Goal: Transaction & Acquisition: Register for event/course

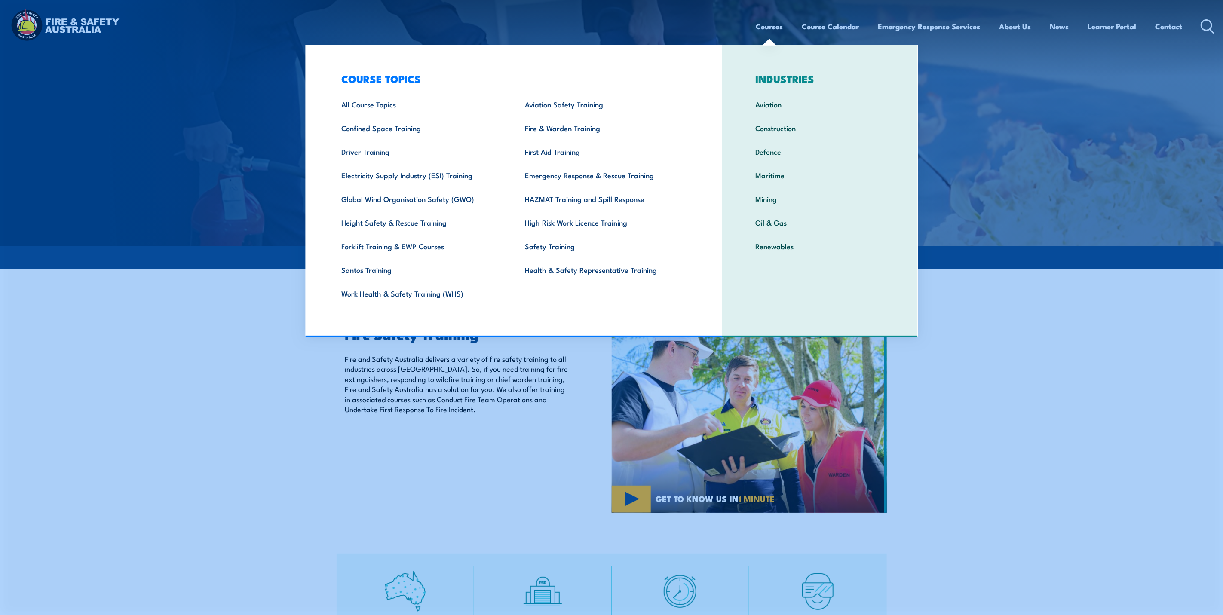
click at [762, 22] on link "Courses" at bounding box center [769, 26] width 27 height 23
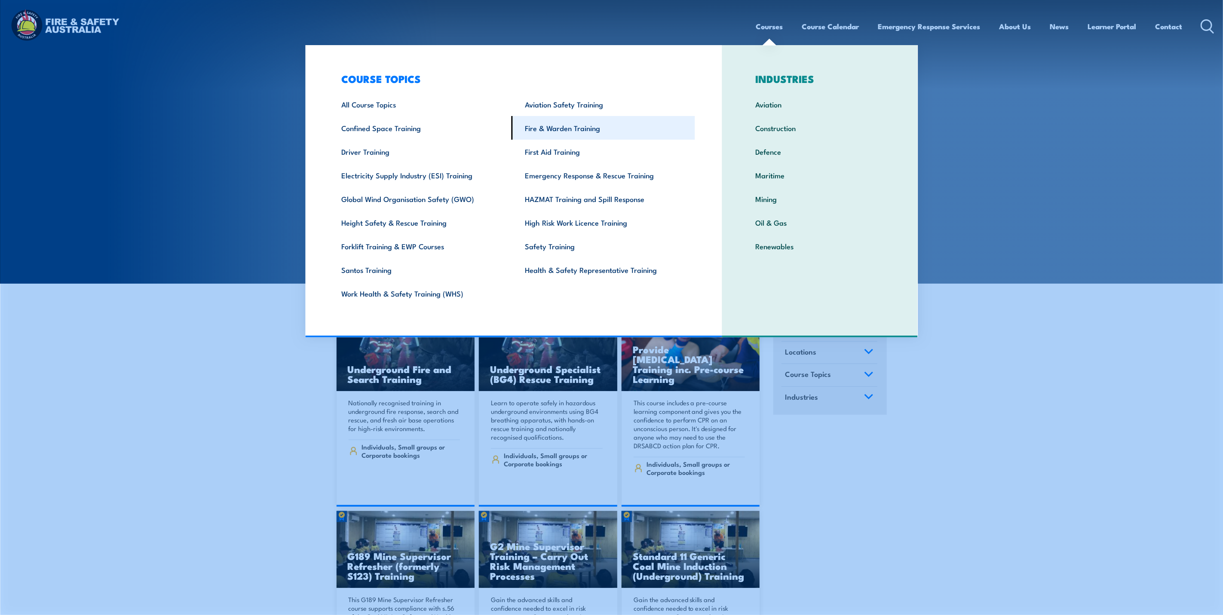
click at [583, 128] on link "Fire & Warden Training" at bounding box center [604, 128] width 184 height 24
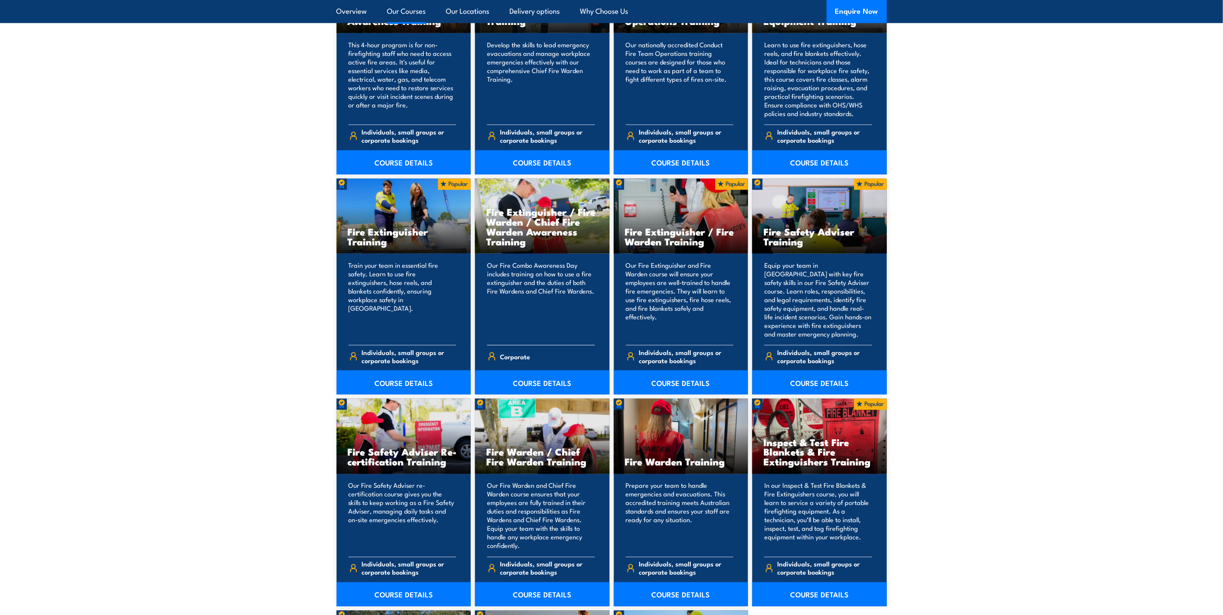
scroll to position [774, 0]
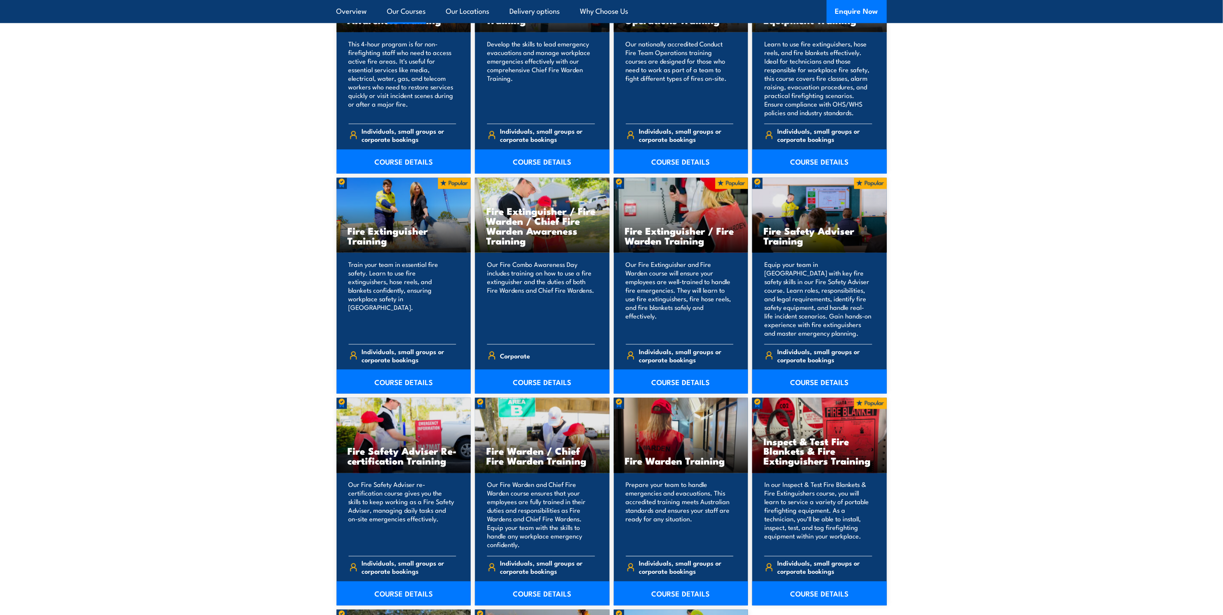
click at [677, 463] on h3 "Fire Warden Training" at bounding box center [681, 461] width 112 height 10
click at [681, 592] on link "COURSE DETAILS" at bounding box center [681, 594] width 135 height 24
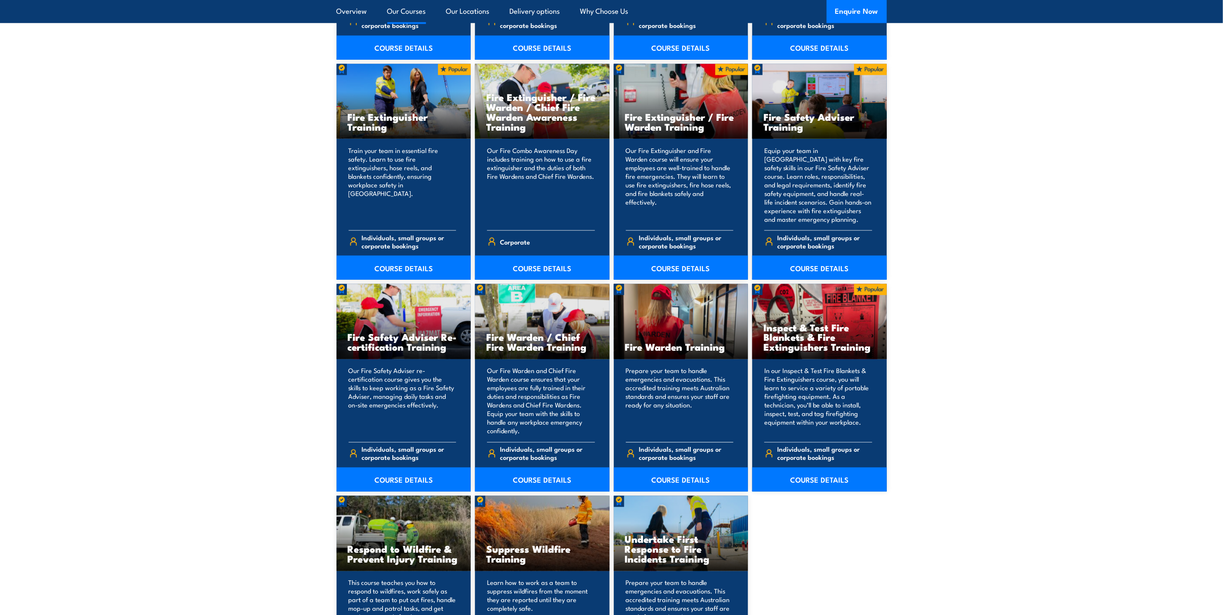
scroll to position [903, 0]
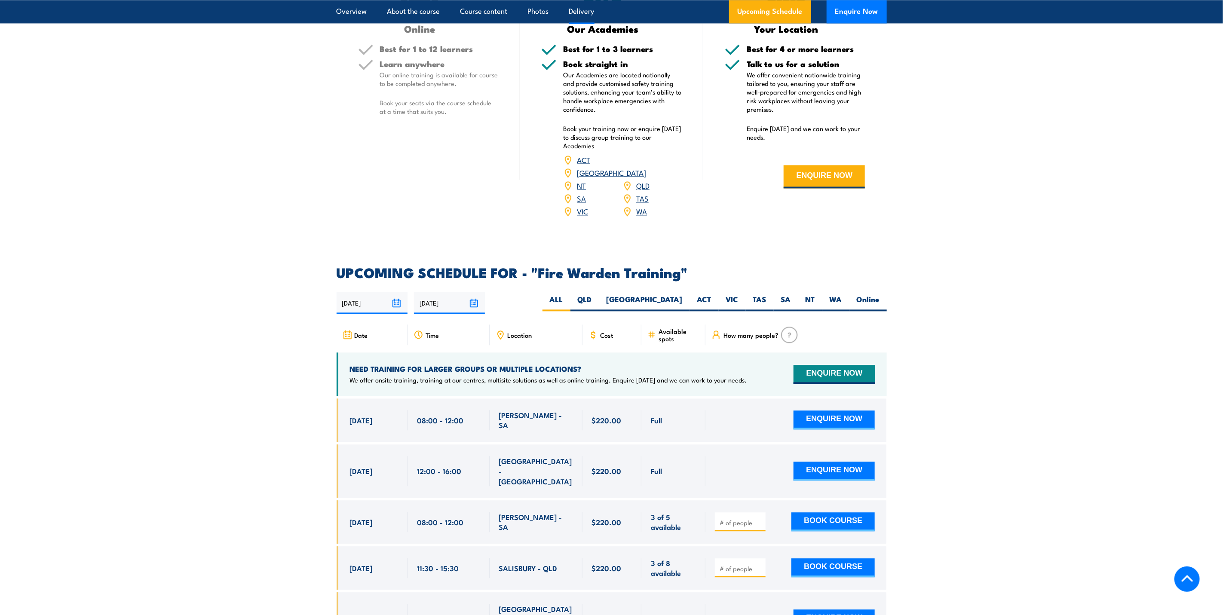
scroll to position [1354, 0]
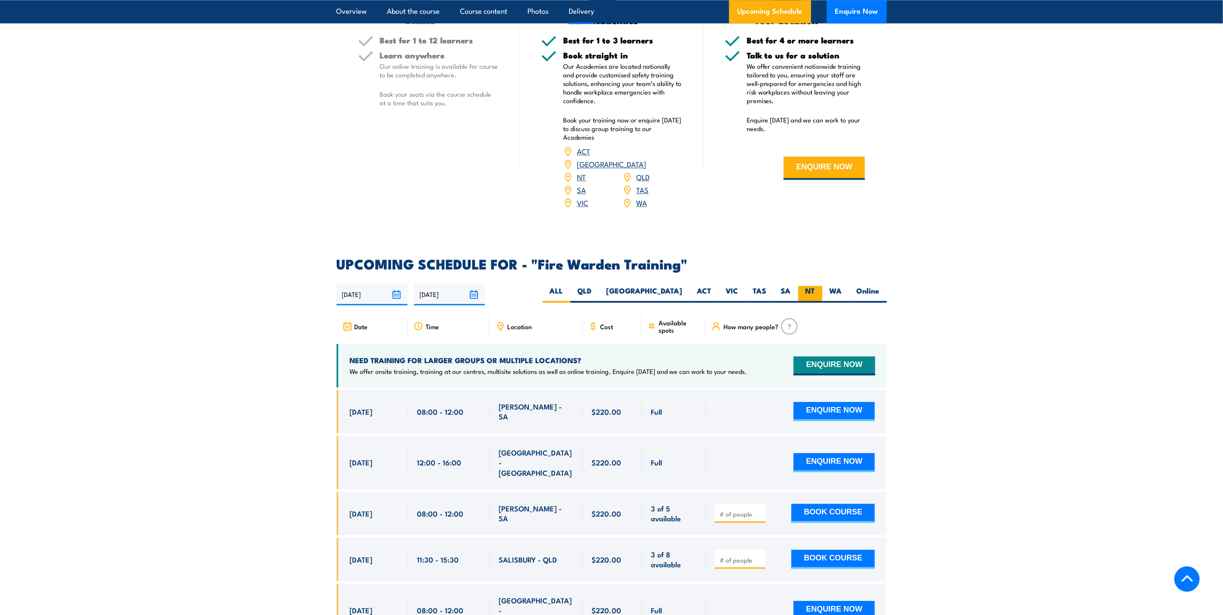
click at [813, 286] on label "NT" at bounding box center [810, 294] width 24 height 17
click at [815, 286] on input "NT" at bounding box center [818, 289] width 6 height 6
radio input "true"
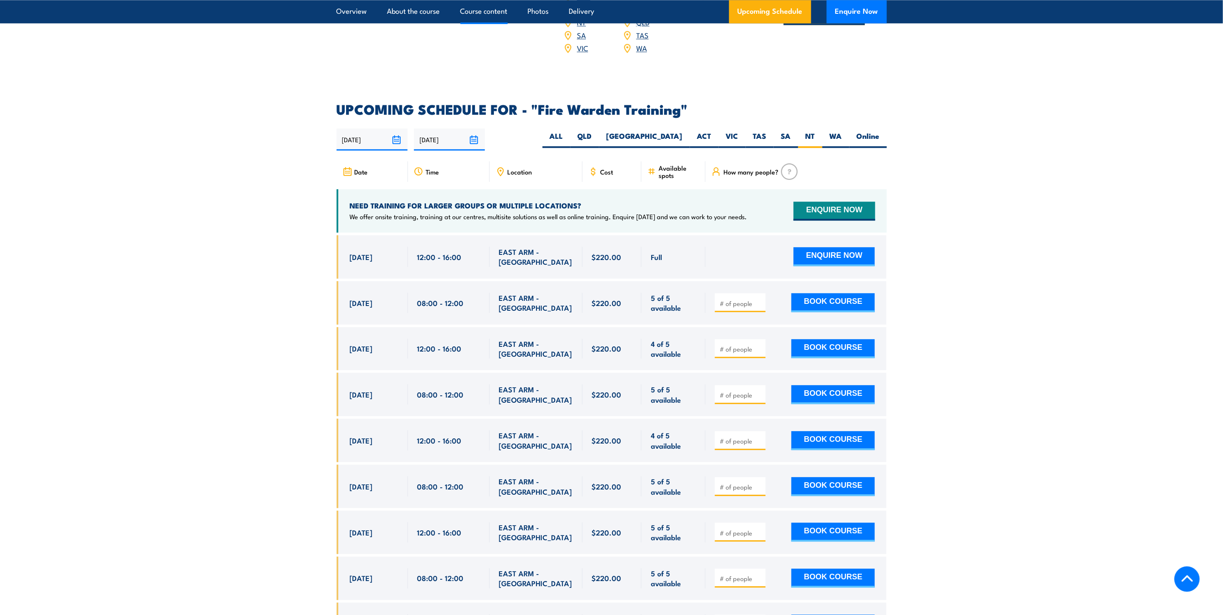
scroll to position [1598, 0]
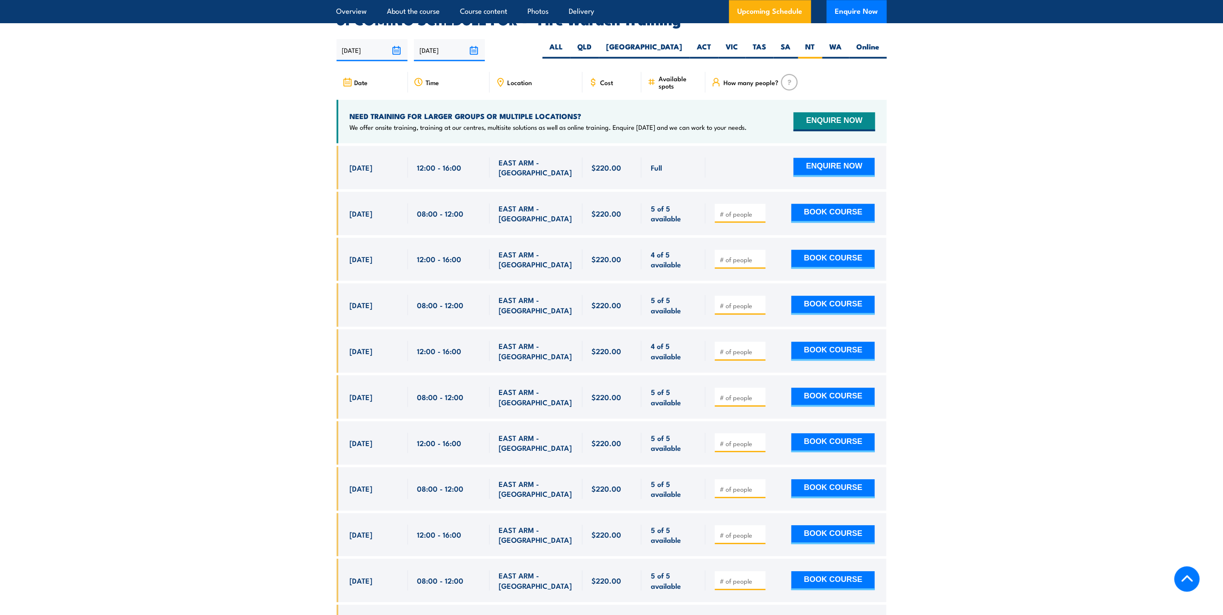
click at [752, 210] on input "number" at bounding box center [741, 214] width 43 height 9
type input "1"
click at [842, 204] on button "BOOK COURSE" at bounding box center [832, 213] width 83 height 19
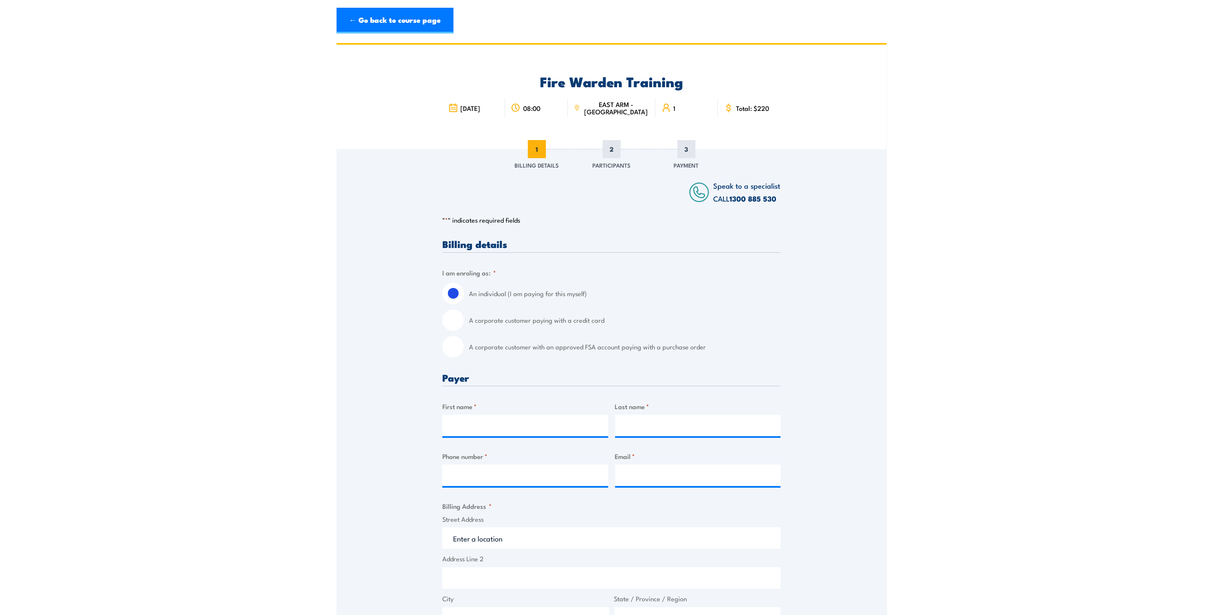
click at [458, 345] on input "A corporate customer with an approved FSA account paying with a purchase order" at bounding box center [452, 346] width 21 height 21
radio input "true"
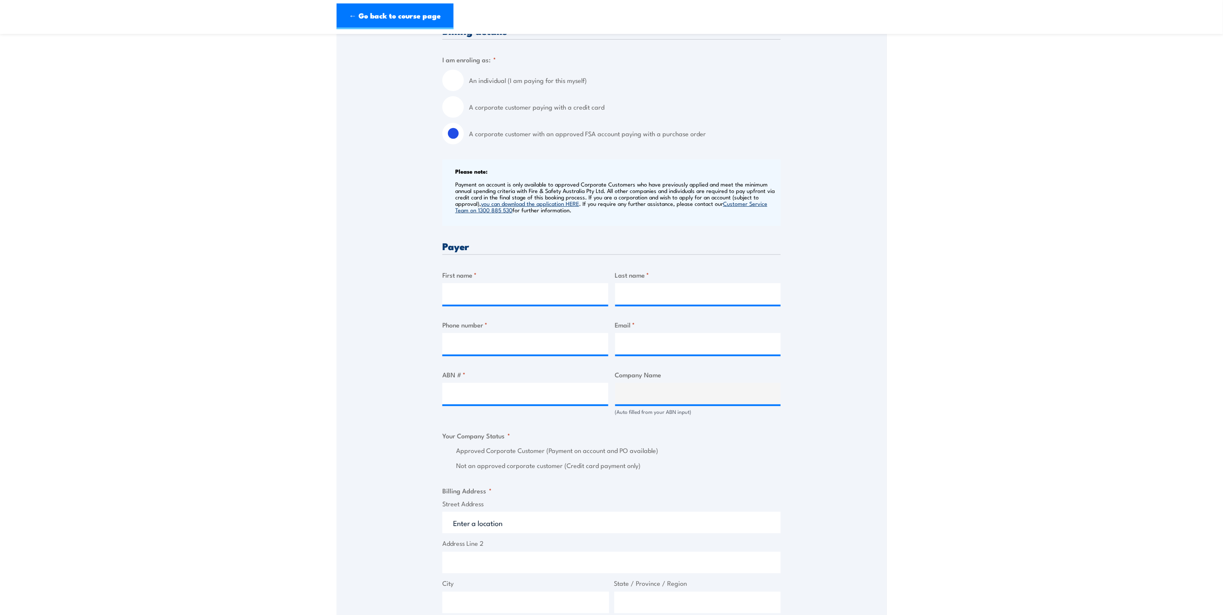
scroll to position [258, 0]
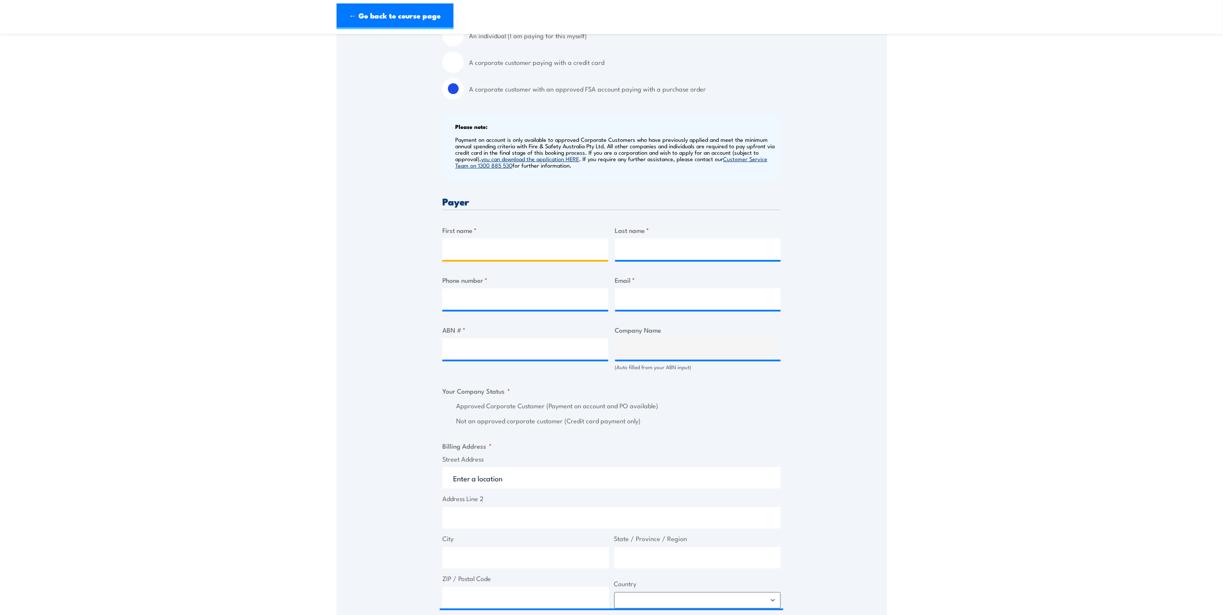
click at [498, 243] on input "First name *" at bounding box center [525, 249] width 166 height 21
type input "Bernard"
type input "Estolatan"
type input "0738936254"
type input "compliancetraining@bmd.com.au"
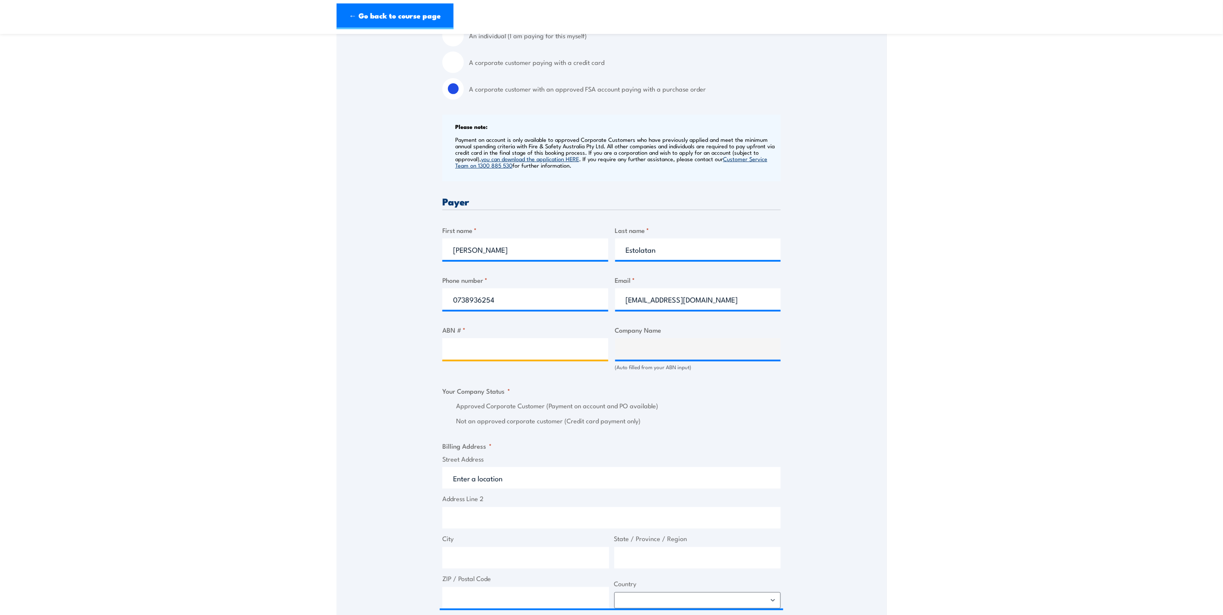
click at [519, 351] on input "ABN # *" at bounding box center [525, 348] width 166 height 21
paste input "65158035539"
type input "65158035539"
type input "BMD URBAN PTY LTD"
radio input "true"
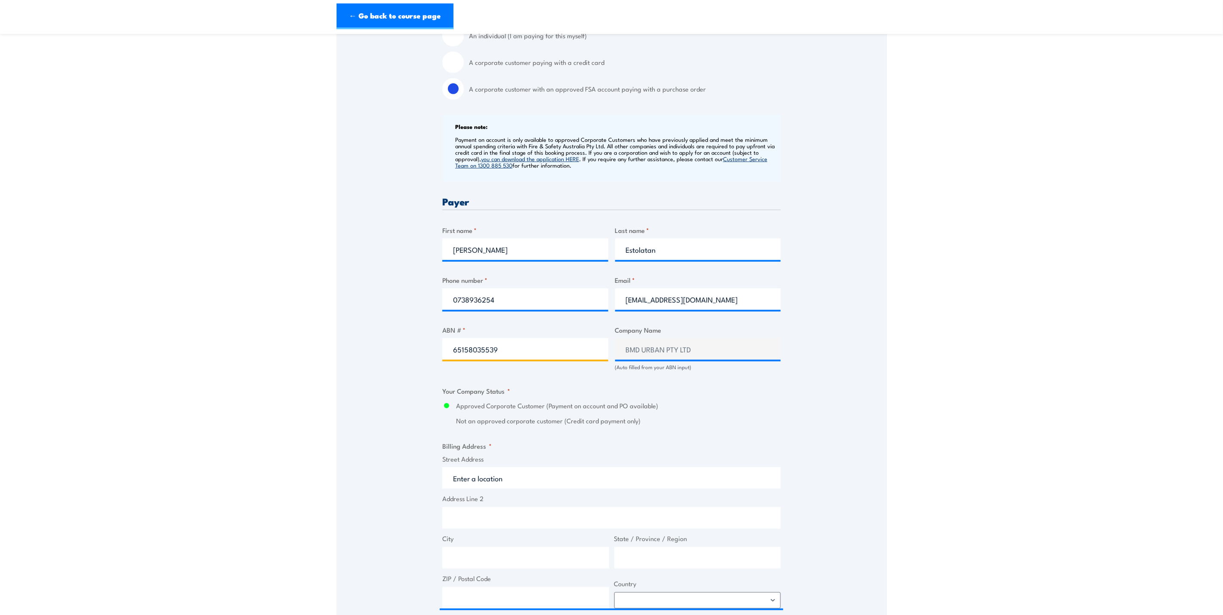
click at [544, 343] on input "65158035539" at bounding box center [525, 348] width 166 height 21
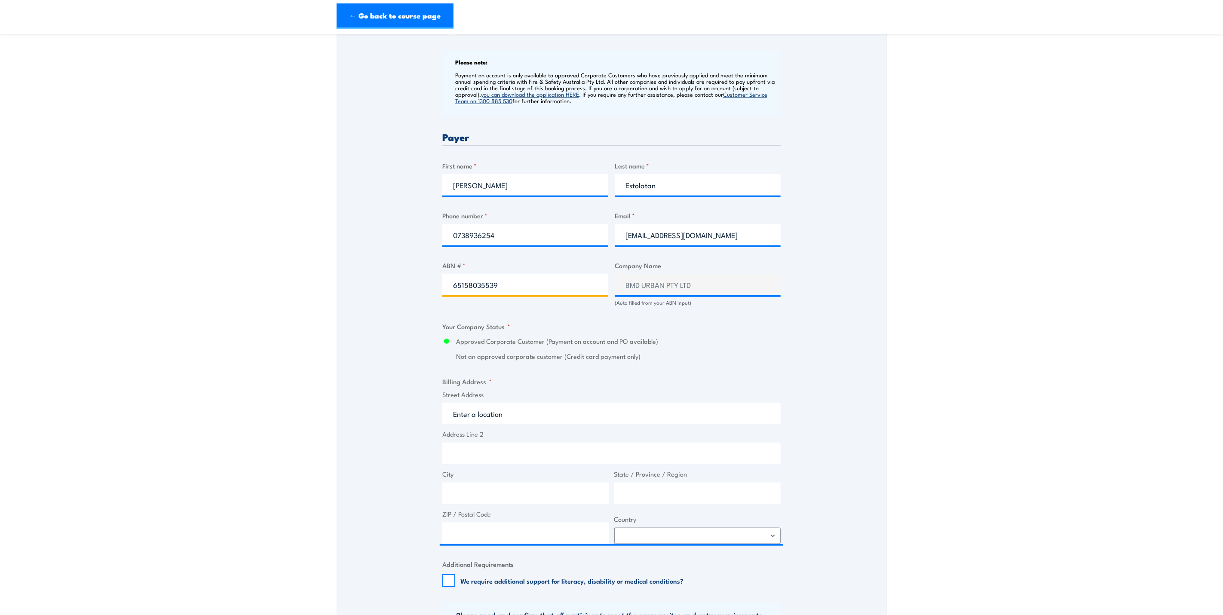
scroll to position [387, 0]
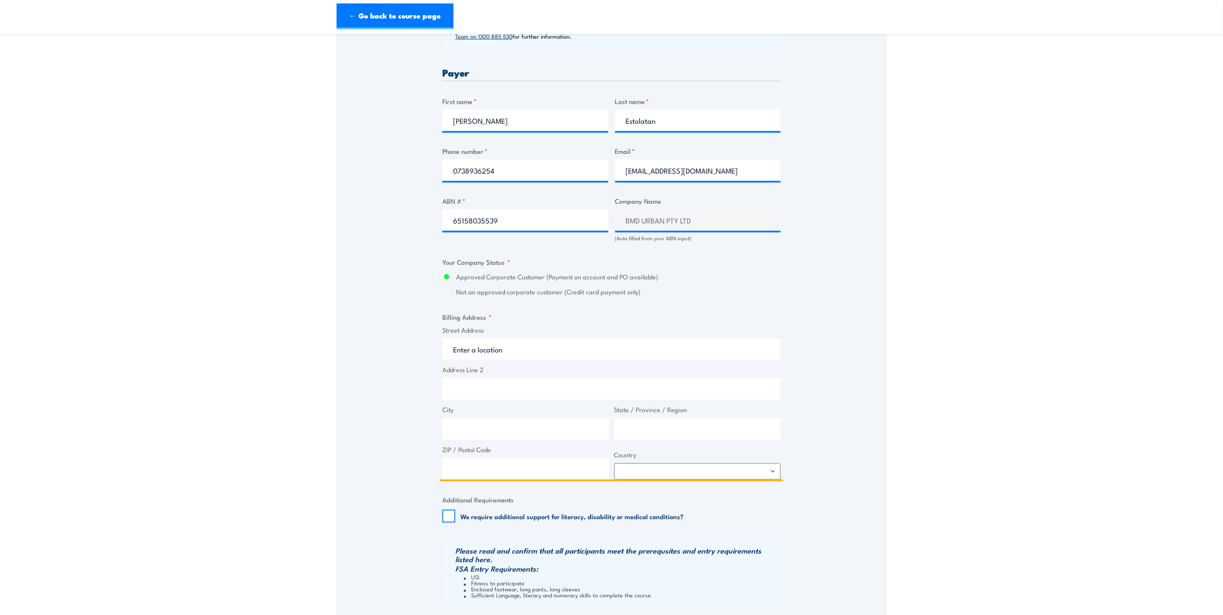
paste input "PO Box 197"
type input "PO Box 197"
paste input "WYNNUM"
type input "WYNNUM"
type input "q"
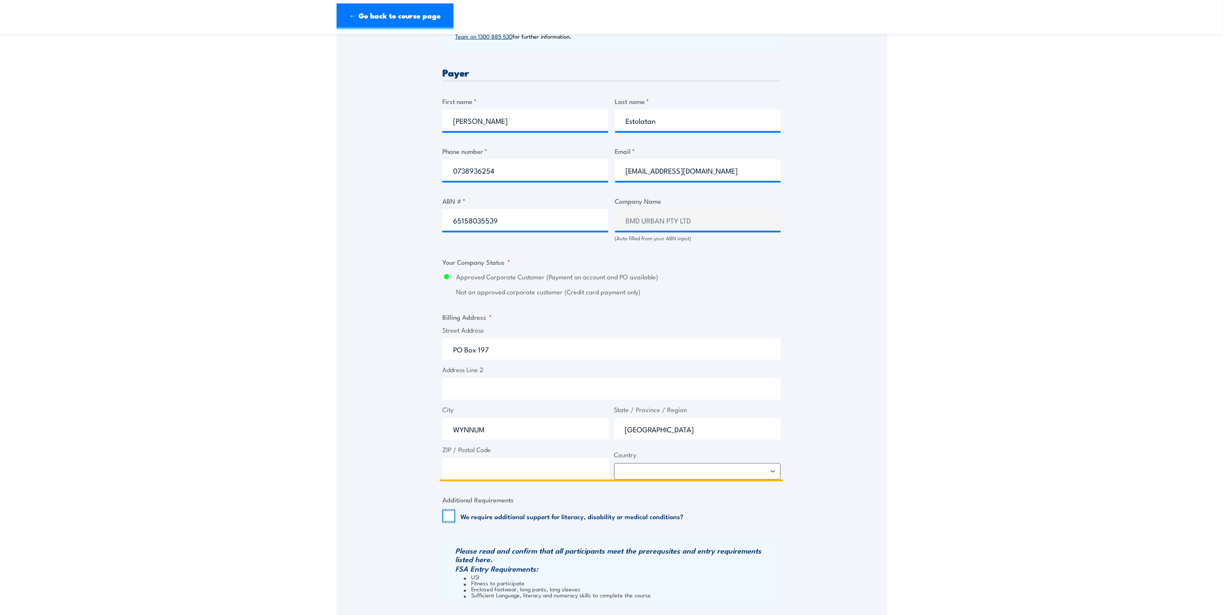
type input "[GEOGRAPHIC_DATA]"
type input "4178"
click at [660, 481] on div "Billing details I am enroling as: * An individual (I am paying for this myself)…" at bounding box center [611, 279] width 338 height 855
click at [662, 474] on select "Afghanistan Albania Algeria American Samoa Andorra Angola Anguilla Antarctica A…" at bounding box center [697, 471] width 167 height 16
select select "Australia"
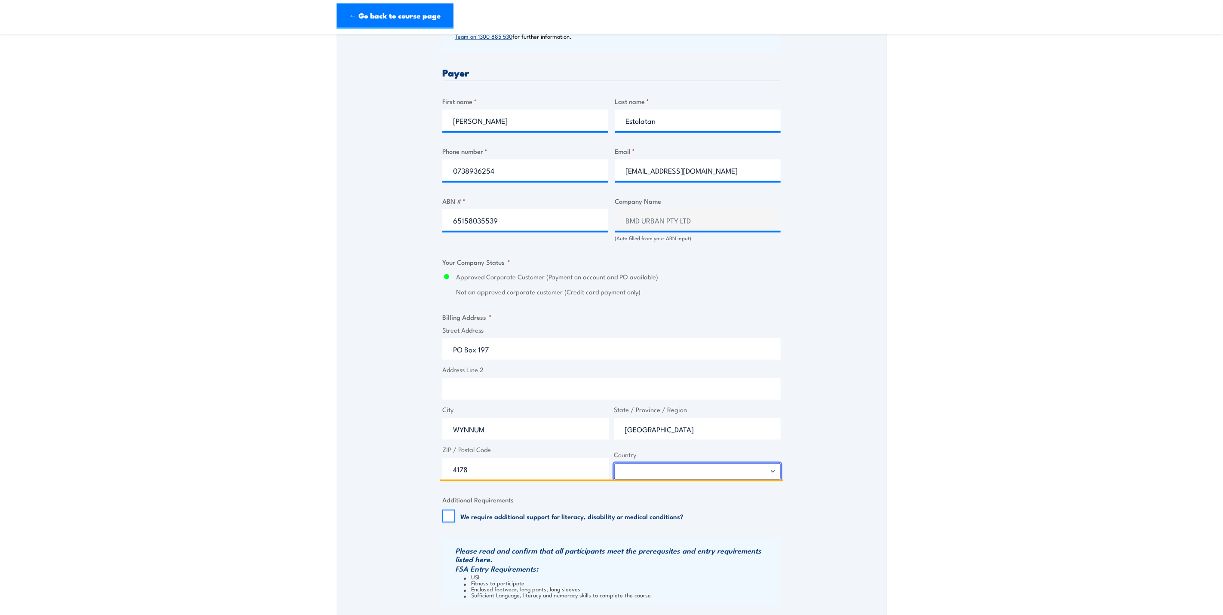
click at [614, 463] on select "Afghanistan Albania Algeria American Samoa Andorra Angola Anguilla Antarctica A…" at bounding box center [697, 471] width 167 height 16
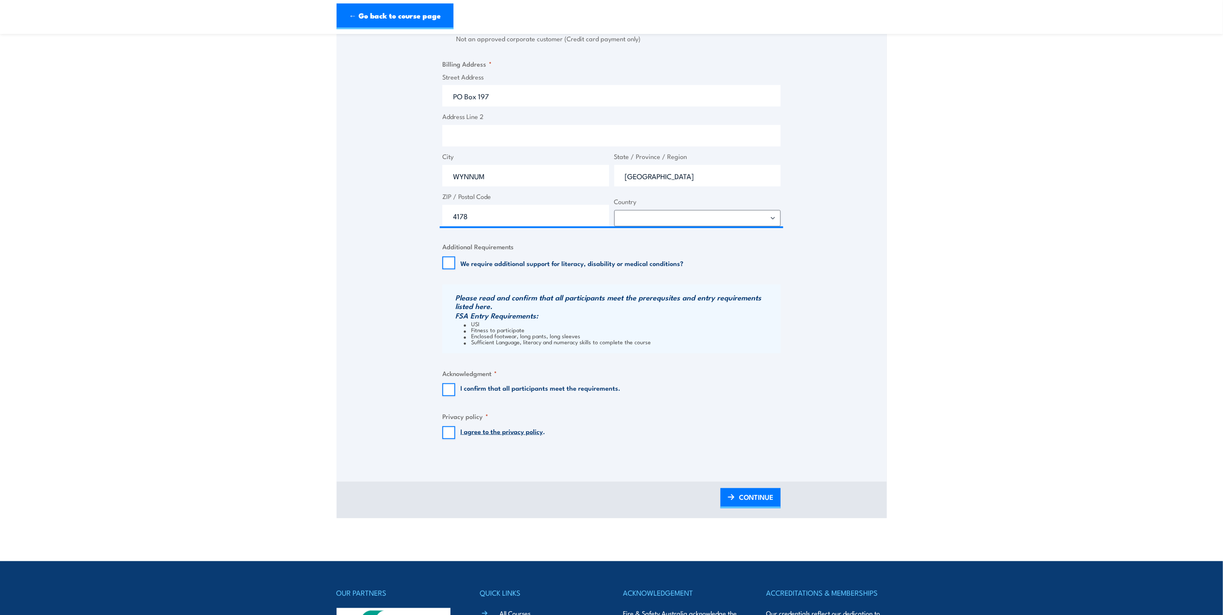
scroll to position [709, 0]
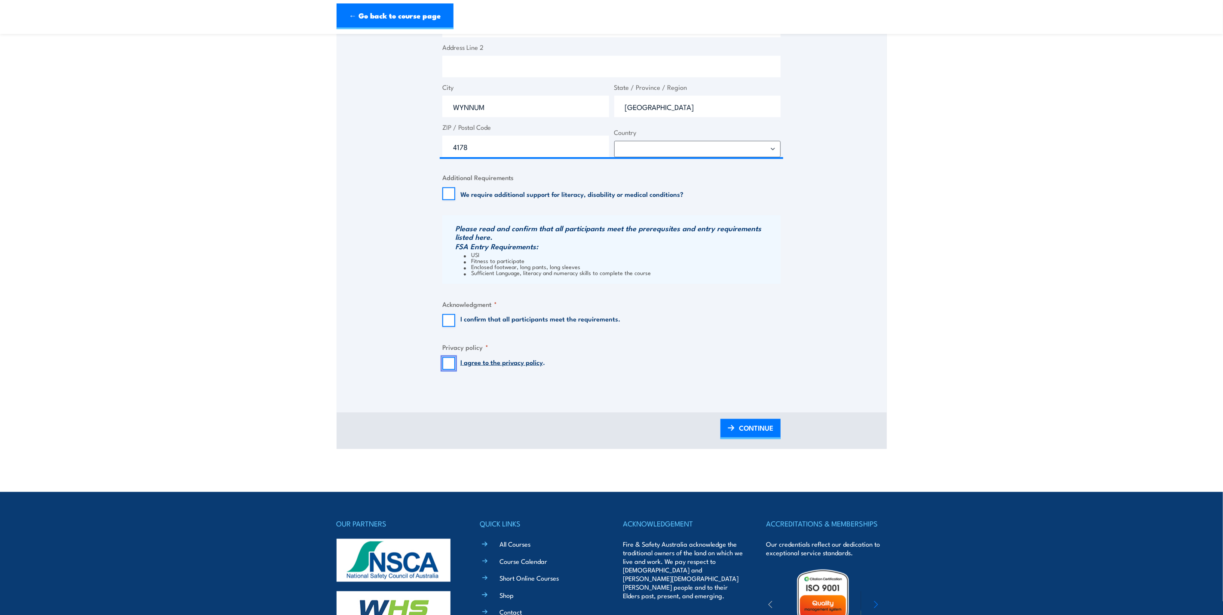
drag, startPoint x: 443, startPoint y: 364, endPoint x: 446, endPoint y: 325, distance: 38.8
click at [443, 364] on input "I agree to the privacy policy ." at bounding box center [448, 363] width 13 height 13
checkbox input "true"
click at [447, 318] on input "I confirm that all participants meet the requirements." at bounding box center [448, 320] width 13 height 13
checkbox input "true"
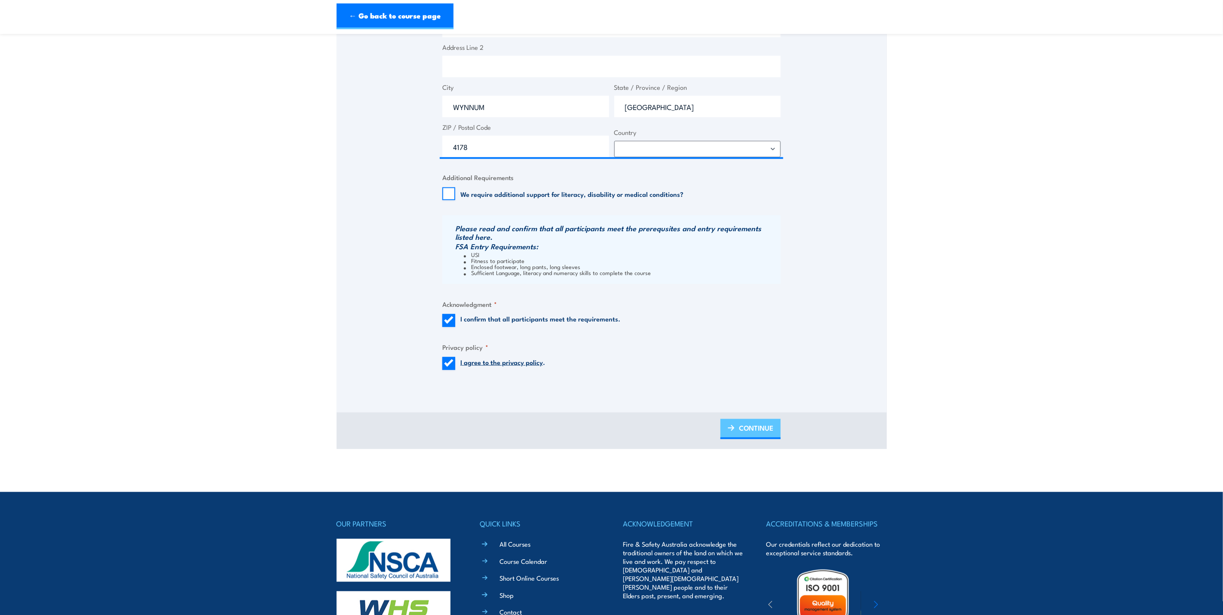
click at [765, 426] on span "CONTINUE" at bounding box center [756, 428] width 34 height 23
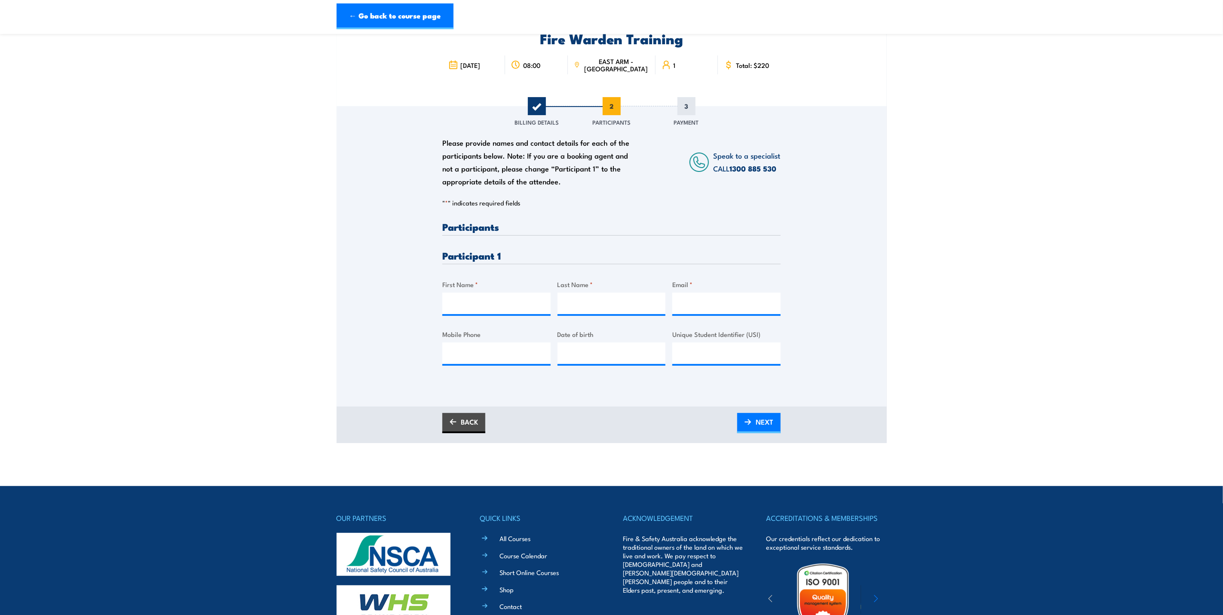
scroll to position [0, 0]
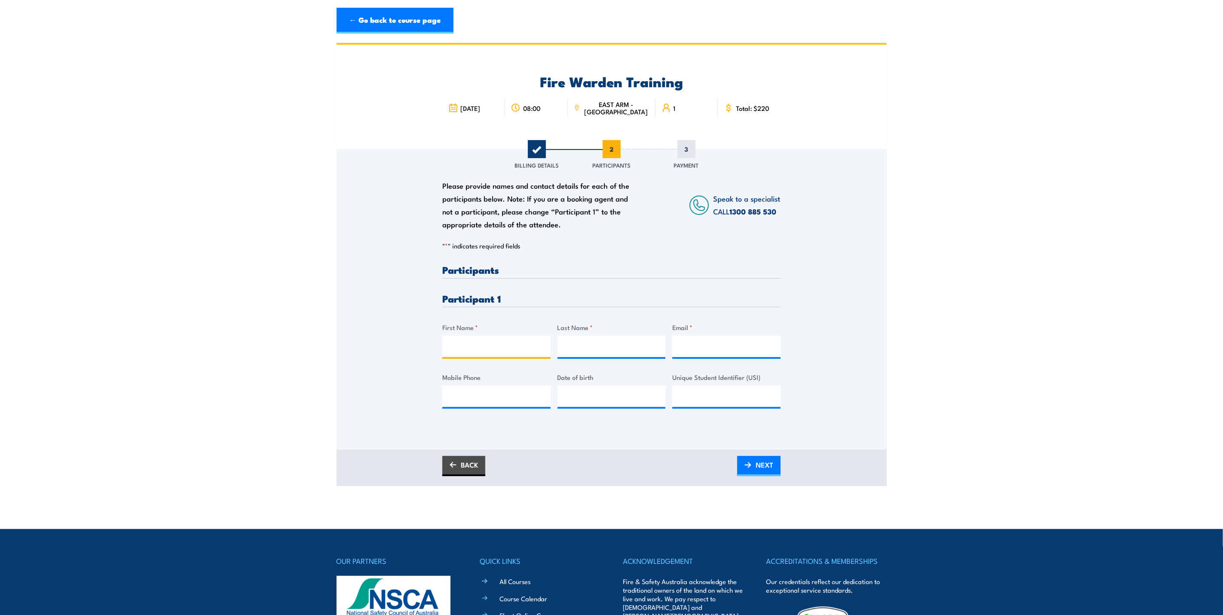
click at [470, 344] on input "First Name *" at bounding box center [496, 346] width 108 height 21
paste input "Deepak"
type input "Deepak"
paste input "Pandey"
type input "Pandey"
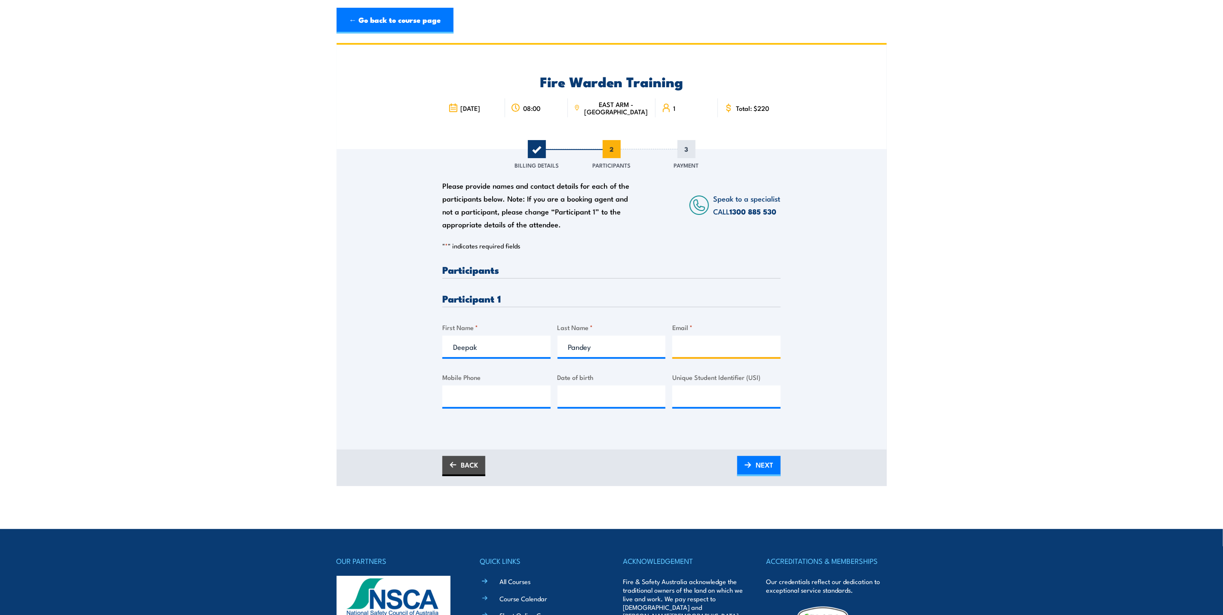
paste input "Deepak.Pandey@bmd.com.au"
type input "Deepak.Pandey@bmd.com.au"
paste input "0424561196"
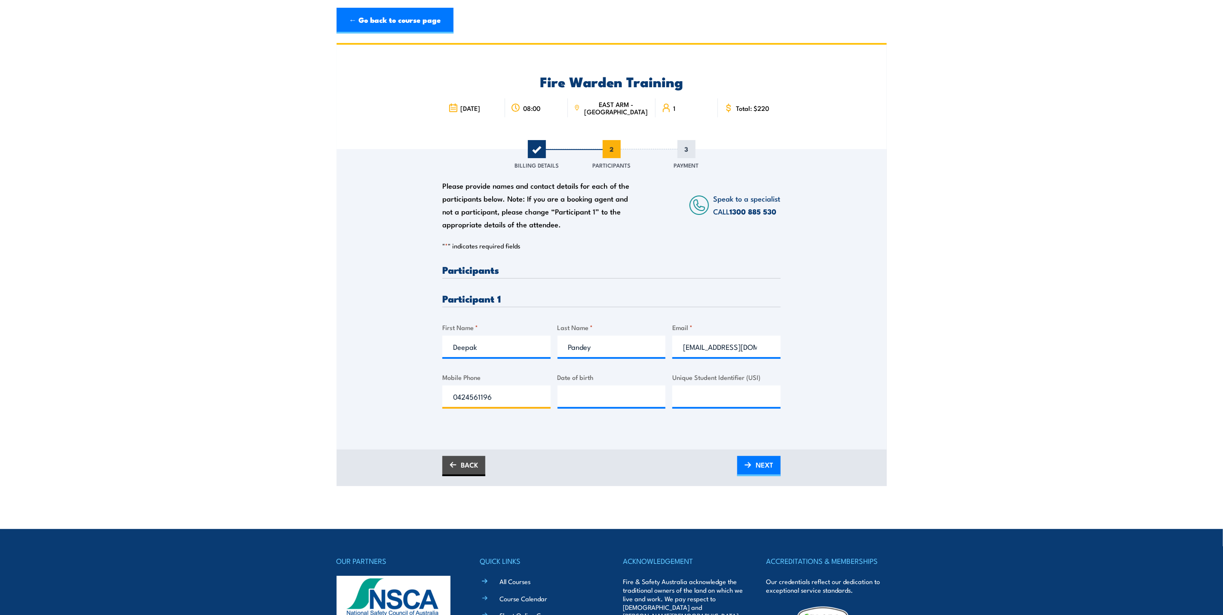
type input "0424561196"
type input "__/__/____"
type input "11/12/____"
type input "__/__/____"
type input "1_/__/____"
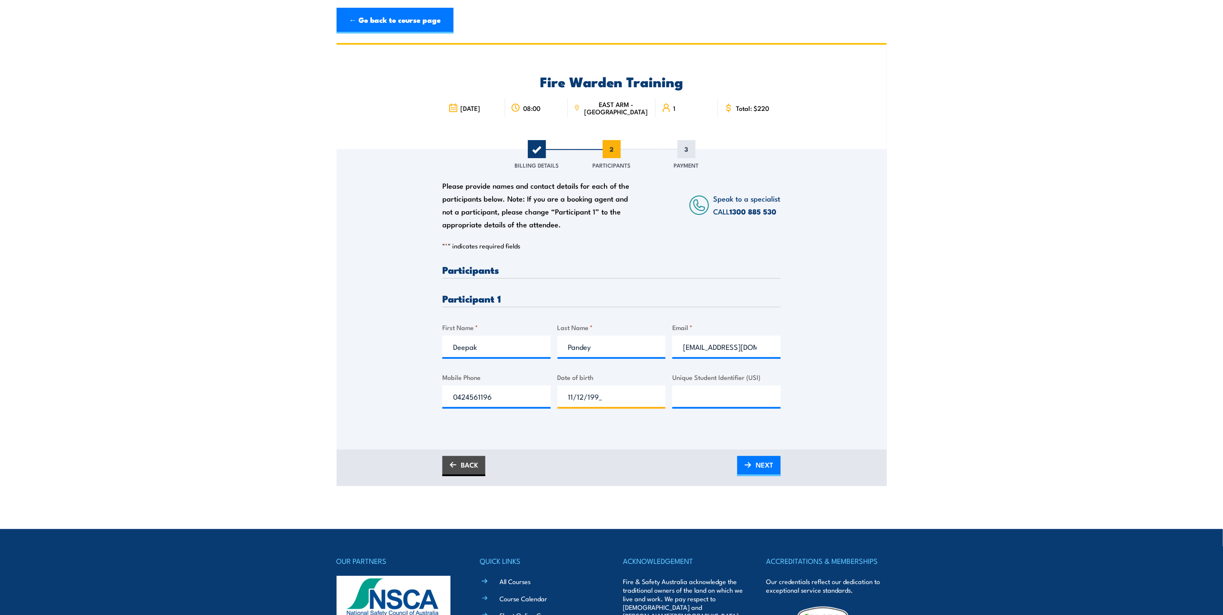
type input "11/12/1996"
paste input "7BRWDHVVFK"
type input "7BRWDHVVFK"
click at [764, 462] on span "NEXT" at bounding box center [765, 464] width 18 height 23
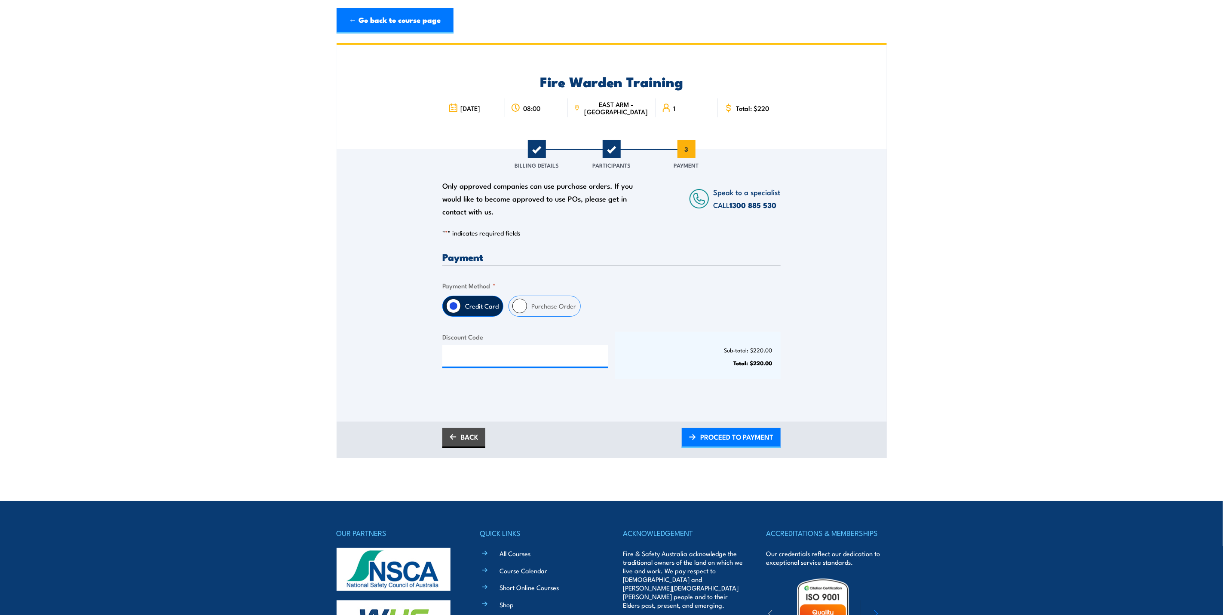
click at [561, 315] on label "Purchase Order" at bounding box center [553, 306] width 53 height 20
click at [527, 313] on input "Purchase Order" at bounding box center [519, 306] width 15 height 15
radio input "true"
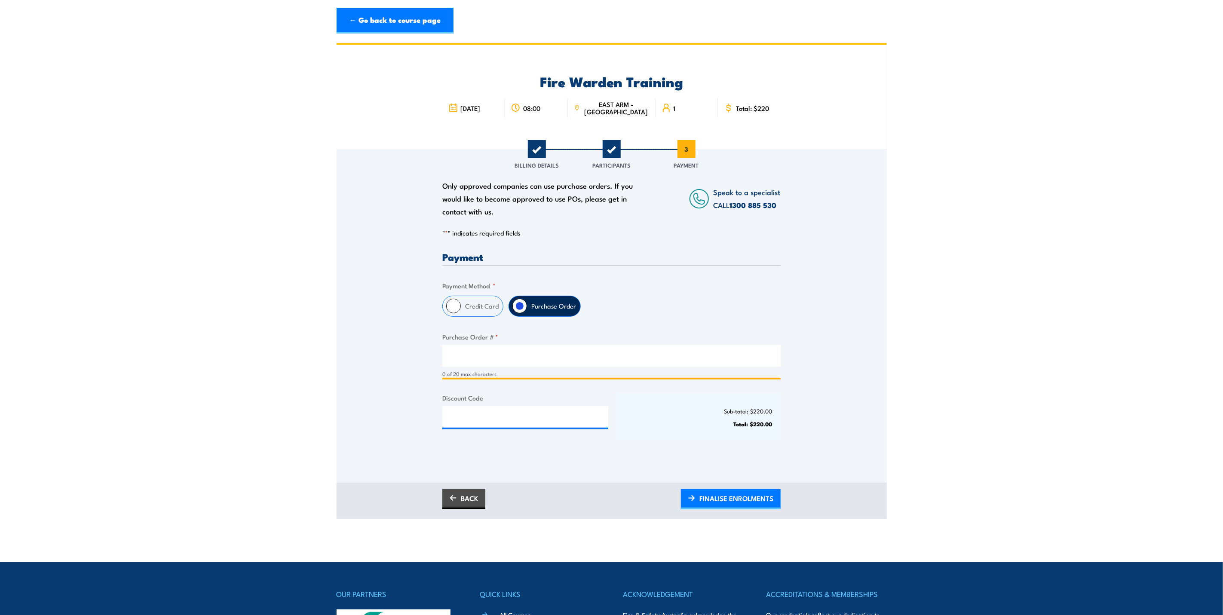
click at [529, 360] on input "Purchase Order # *" at bounding box center [611, 355] width 338 height 21
type input "008TRN08"
click at [701, 501] on span "FINALISE ENROLMENTS" at bounding box center [736, 498] width 74 height 23
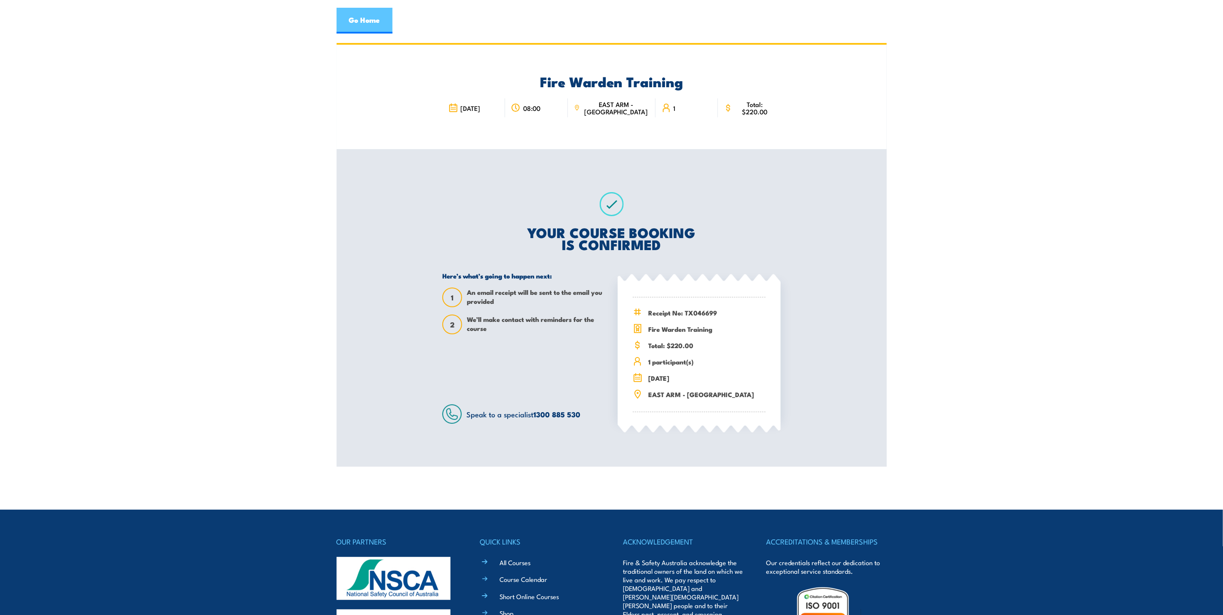
click at [368, 22] on link "Go Home" at bounding box center [365, 21] width 56 height 26
